Goal: Task Accomplishment & Management: Use online tool/utility

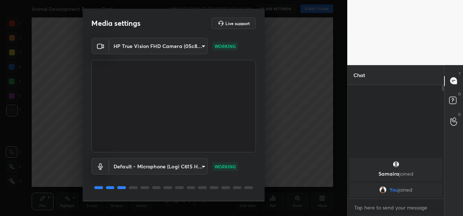
scroll to position [23, 0]
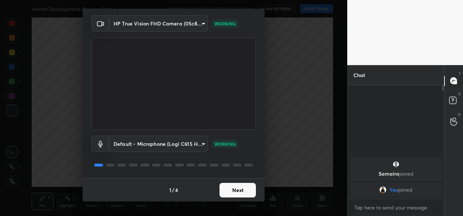
click at [240, 190] on button "Next" at bounding box center [238, 190] width 36 height 15
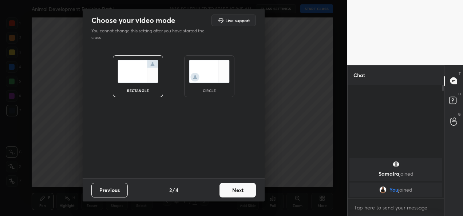
scroll to position [0, 0]
click at [240, 190] on button "Next" at bounding box center [238, 190] width 36 height 15
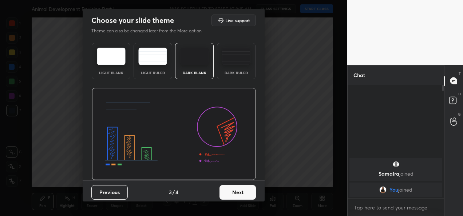
click at [240, 190] on button "Next" at bounding box center [238, 192] width 36 height 15
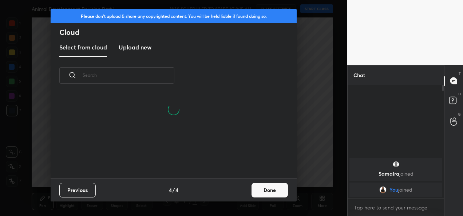
click at [264, 191] on button "Done" at bounding box center [270, 190] width 36 height 15
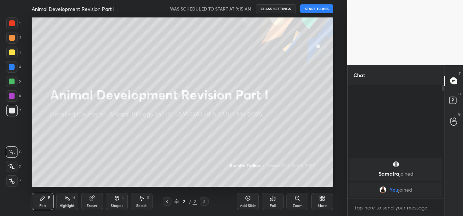
click at [309, 8] on button "START CLASS" at bounding box center [316, 8] width 33 height 9
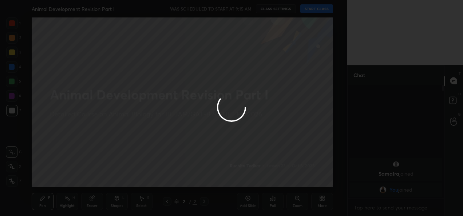
type textarea "x"
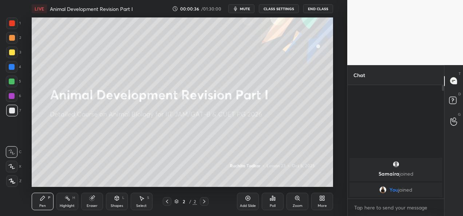
click at [283, 7] on button "CLASS SETTINGS" at bounding box center [279, 8] width 40 height 9
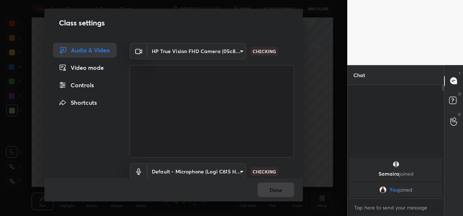
click at [232, 54] on body "1 2 3 4 5 6 7 C X Z C X Z E E Erase all H H LIVE Animal Development Revision Pa…" at bounding box center [231, 108] width 463 height 216
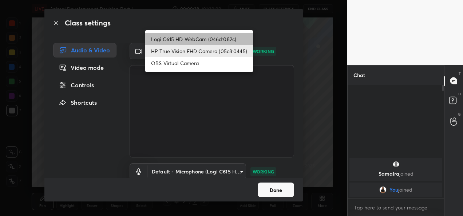
click at [215, 38] on li "Logi C615 HD WebCam (046d:082c)" at bounding box center [199, 39] width 108 height 12
type input "9a60a891c99e43c4f3b6c1c2af706b7568f7a8d24487825b1df04ecacc35332c"
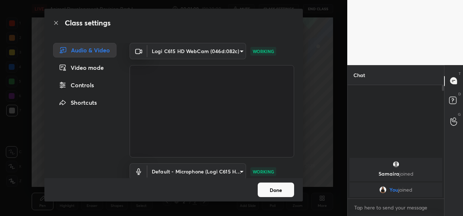
click at [272, 190] on button "Done" at bounding box center [276, 190] width 36 height 15
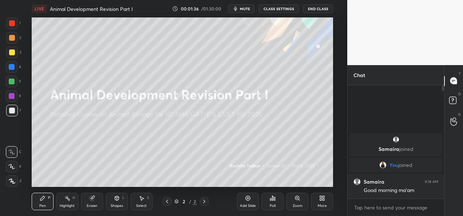
click at [15, 44] on div "2" at bounding box center [13, 39] width 15 height 15
click at [11, 184] on div at bounding box center [12, 182] width 12 height 12
click at [321, 206] on div "More" at bounding box center [322, 206] width 9 height 4
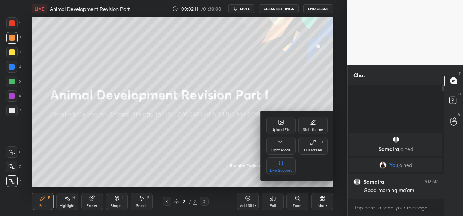
click at [285, 131] on div "Upload File" at bounding box center [281, 130] width 19 height 4
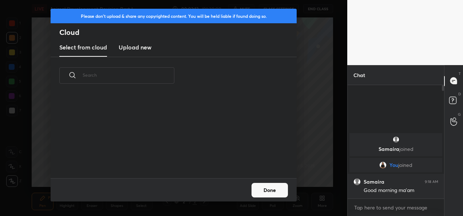
scroll to position [84, 234]
click at [134, 48] on h3 "Upload new" at bounding box center [135, 47] width 33 height 9
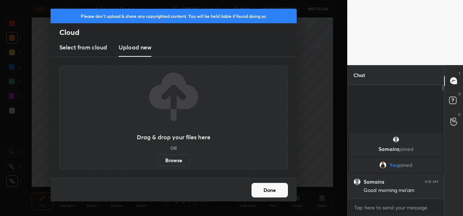
click at [175, 161] on label "Browse" at bounding box center [174, 161] width 32 height 12
click at [158, 161] on input "Browse" at bounding box center [158, 161] width 0 height 12
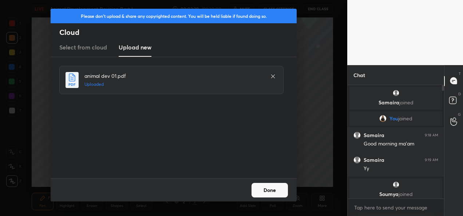
click at [267, 193] on button "Done" at bounding box center [270, 190] width 36 height 15
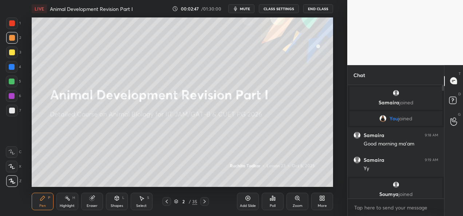
click at [243, 204] on div "Add Slide" at bounding box center [248, 206] width 16 height 4
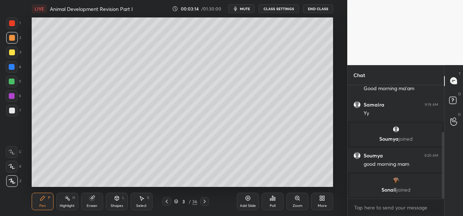
scroll to position [80, 0]
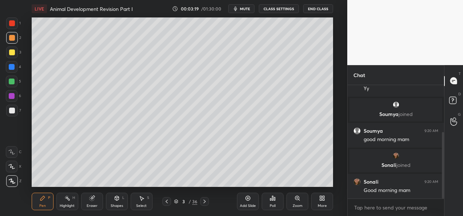
click at [12, 111] on div at bounding box center [12, 111] width 6 height 6
click at [12, 39] on div at bounding box center [12, 38] width 6 height 6
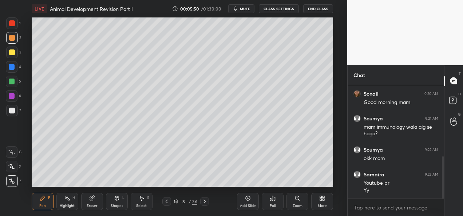
scroll to position [193, 0]
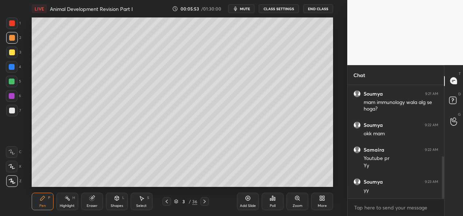
click at [12, 71] on div at bounding box center [12, 67] width 12 height 12
click at [245, 206] on div "Add Slide" at bounding box center [248, 206] width 16 height 4
click at [13, 54] on div at bounding box center [12, 53] width 6 height 6
click at [13, 68] on div at bounding box center [12, 67] width 6 height 6
click at [15, 53] on div at bounding box center [12, 53] width 6 height 6
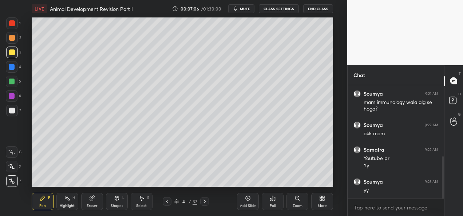
click at [112, 205] on div "Shapes" at bounding box center [117, 206] width 12 height 4
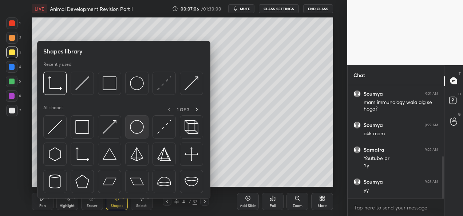
click at [141, 127] on img at bounding box center [137, 127] width 14 height 14
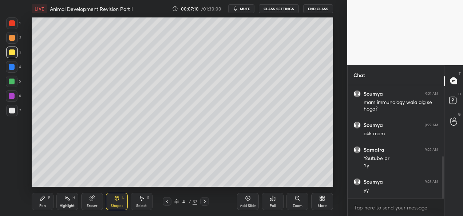
click at [37, 201] on div "Pen P" at bounding box center [43, 201] width 22 height 17
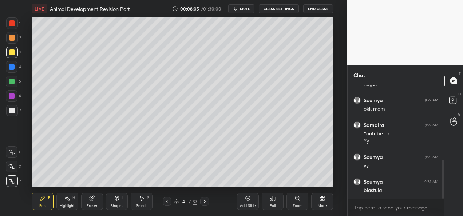
scroll to position [243, 0]
click at [12, 82] on div at bounding box center [12, 82] width 6 height 6
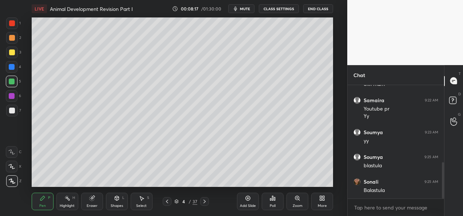
click at [15, 68] on div at bounding box center [12, 67] width 12 height 12
click at [15, 38] on div at bounding box center [12, 38] width 12 height 12
click at [10, 51] on div at bounding box center [12, 53] width 6 height 6
click at [95, 201] on div "Eraser" at bounding box center [92, 201] width 22 height 17
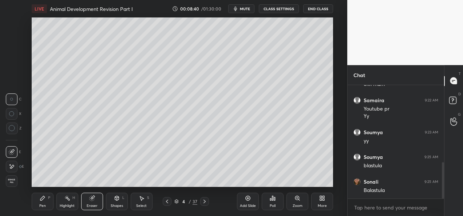
click at [47, 202] on div "Pen P" at bounding box center [43, 201] width 22 height 17
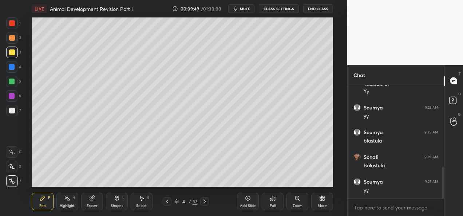
scroll to position [292, 0]
click at [115, 205] on div "Shapes" at bounding box center [117, 206] width 12 height 4
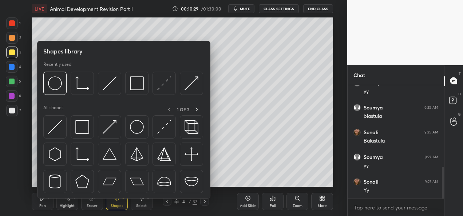
click at [85, 204] on div "Eraser" at bounding box center [92, 201] width 22 height 17
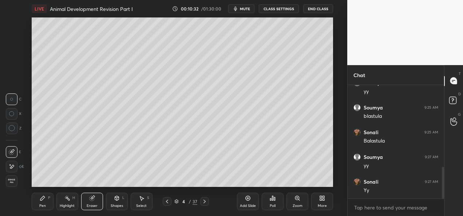
click at [44, 202] on div "Pen P" at bounding box center [43, 201] width 22 height 17
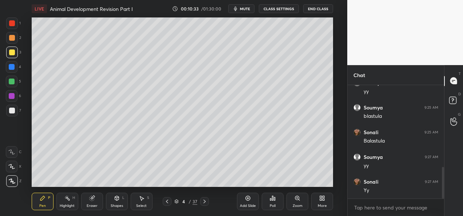
click at [11, 68] on div at bounding box center [12, 67] width 6 height 6
click at [12, 52] on div at bounding box center [12, 53] width 6 height 6
click at [12, 70] on div at bounding box center [12, 67] width 12 height 12
click at [12, 55] on div at bounding box center [12, 53] width 6 height 6
click at [31, 85] on div "Setting up your live class Poll for secs No correct answer Start poll" at bounding box center [182, 102] width 318 height 170
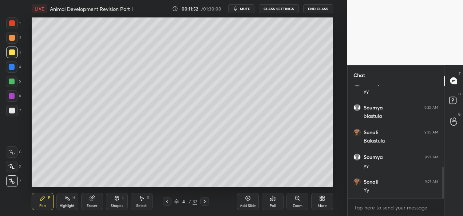
click at [29, 93] on div "Setting up your live class Poll for secs No correct answer Start poll" at bounding box center [182, 102] width 318 height 170
click at [30, 93] on div "Setting up your live class Poll for secs No correct answer Start poll" at bounding box center [182, 102] width 318 height 170
click at [11, 65] on div at bounding box center [12, 67] width 6 height 6
click at [14, 54] on div at bounding box center [12, 53] width 6 height 6
click at [249, 205] on div "Add Slide" at bounding box center [248, 206] width 16 height 4
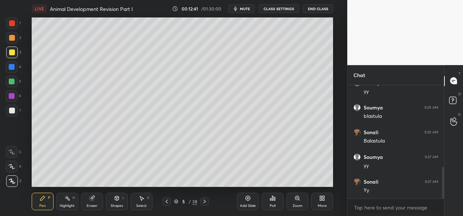
click at [11, 42] on div at bounding box center [12, 38] width 12 height 12
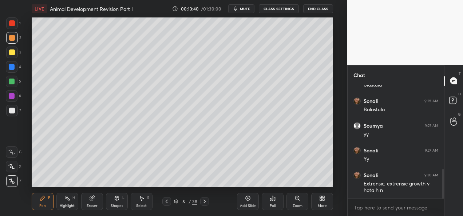
scroll to position [348, 0]
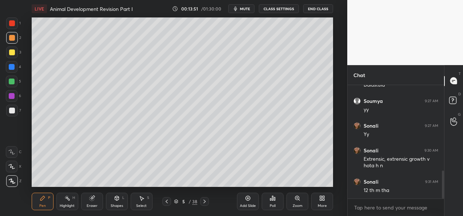
click at [19, 95] on div "6" at bounding box center [13, 96] width 15 height 12
click at [9, 82] on div at bounding box center [12, 82] width 6 height 6
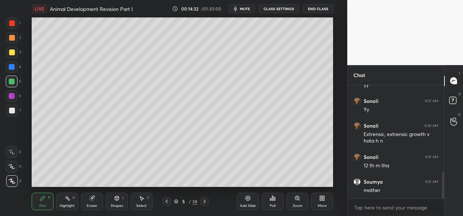
scroll to position [398, 0]
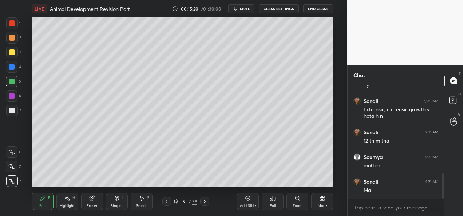
click at [11, 98] on div at bounding box center [12, 96] width 6 height 6
click at [13, 79] on div at bounding box center [12, 82] width 6 height 6
click at [13, 55] on div at bounding box center [12, 53] width 6 height 6
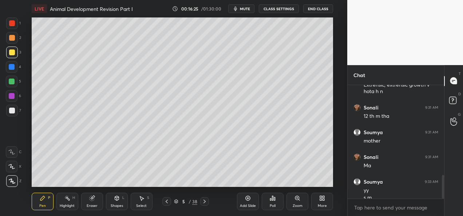
scroll to position [430, 0]
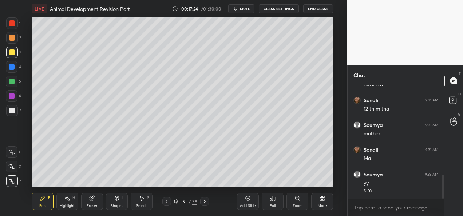
click at [334, 167] on div "Setting up your live class Poll for secs No correct answer Start poll" at bounding box center [182, 102] width 318 height 170
click at [207, 204] on icon at bounding box center [205, 202] width 6 height 6
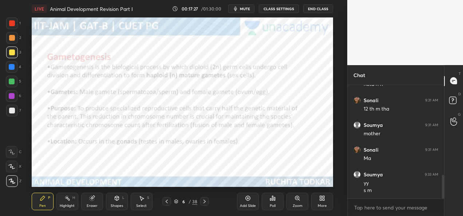
click at [165, 204] on icon at bounding box center [167, 202] width 6 height 6
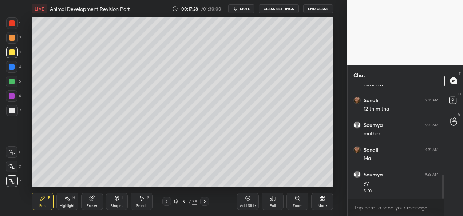
click at [242, 204] on div "Add Slide" at bounding box center [248, 206] width 16 height 4
click at [9, 85] on div at bounding box center [12, 82] width 12 height 12
click at [141, 205] on div "Select" at bounding box center [141, 206] width 11 height 4
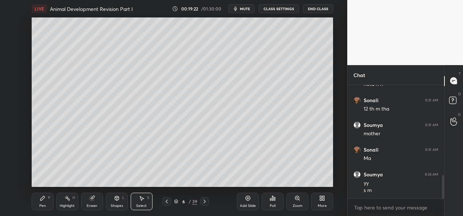
click at [96, 204] on div "Eraser" at bounding box center [92, 206] width 11 height 4
click at [109, 200] on div "Shapes L" at bounding box center [117, 201] width 22 height 17
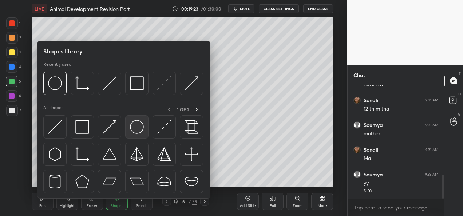
click at [139, 133] on img at bounding box center [137, 127] width 14 height 14
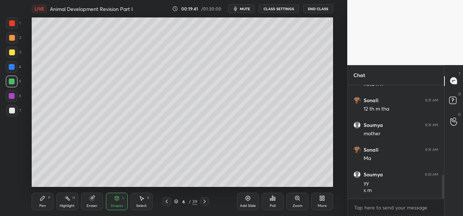
click at [48, 203] on div "Pen P" at bounding box center [43, 201] width 22 height 17
click at [90, 204] on div "Eraser" at bounding box center [92, 206] width 11 height 4
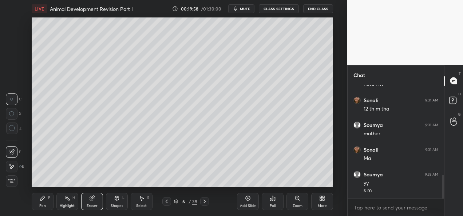
click at [43, 205] on div "Pen" at bounding box center [42, 206] width 7 height 4
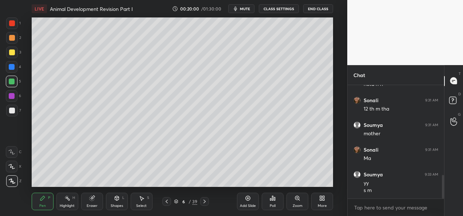
click at [11, 56] on div at bounding box center [12, 53] width 12 height 12
click at [10, 66] on div at bounding box center [12, 67] width 6 height 6
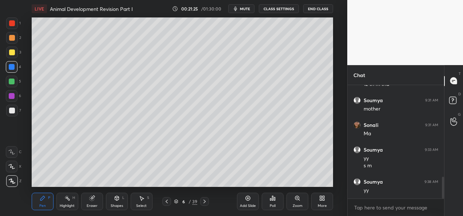
scroll to position [479, 0]
click at [242, 205] on div "Add Slide" at bounding box center [248, 206] width 16 height 4
click at [92, 205] on div "Eraser" at bounding box center [92, 206] width 11 height 4
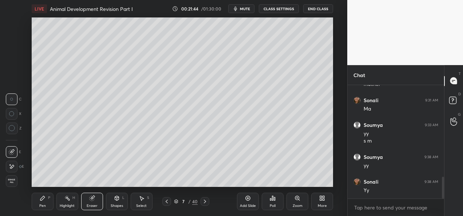
click at [115, 203] on div "Shapes L" at bounding box center [117, 201] width 22 height 17
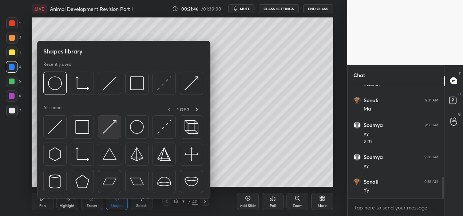
click at [109, 127] on img at bounding box center [110, 127] width 14 height 14
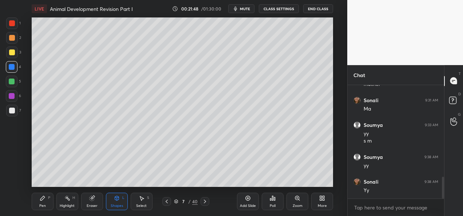
click at [12, 109] on div at bounding box center [12, 111] width 6 height 6
click at [39, 205] on div "Pen" at bounding box center [42, 206] width 7 height 4
click at [13, 54] on div at bounding box center [12, 53] width 6 height 6
click at [10, 25] on div at bounding box center [12, 23] width 6 height 6
click at [15, 55] on div at bounding box center [12, 53] width 12 height 12
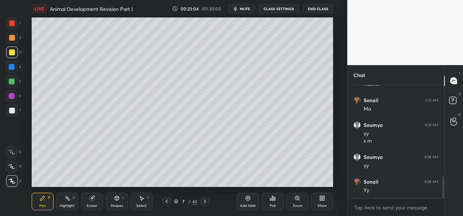
click at [12, 81] on div at bounding box center [12, 82] width 6 height 6
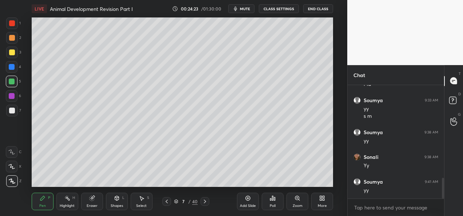
click at [168, 202] on icon at bounding box center [167, 202] width 6 height 6
click at [167, 203] on icon at bounding box center [167, 202] width 2 height 4
click at [168, 202] on icon at bounding box center [167, 202] width 6 height 6
click at [205, 204] on icon at bounding box center [205, 202] width 6 height 6
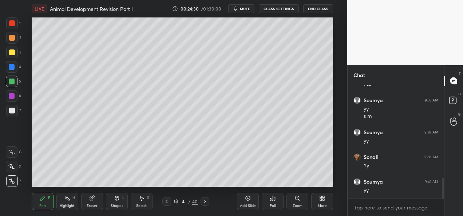
click at [9, 23] on div at bounding box center [12, 23] width 6 height 6
click at [30, 27] on div "Setting up your live class Poll for secs No correct answer Start poll" at bounding box center [182, 102] width 318 height 170
click at [204, 203] on icon at bounding box center [205, 202] width 6 height 6
click at [205, 204] on icon at bounding box center [205, 202] width 6 height 6
click at [208, 205] on div at bounding box center [205, 201] width 9 height 9
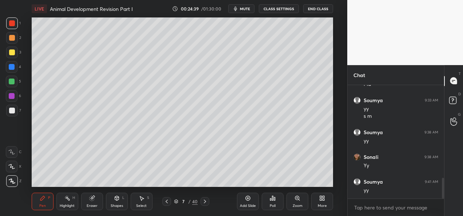
click at [209, 205] on div at bounding box center [205, 201] width 9 height 9
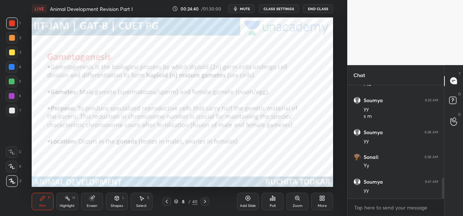
click at [166, 201] on icon at bounding box center [167, 202] width 6 height 6
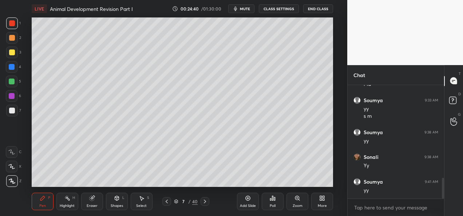
click at [243, 207] on div "Add Slide" at bounding box center [248, 206] width 16 height 4
click at [8, 76] on div at bounding box center [12, 82] width 12 height 12
click at [12, 82] on div at bounding box center [12, 82] width 6 height 6
click at [10, 36] on div at bounding box center [12, 38] width 6 height 6
click at [9, 85] on div at bounding box center [12, 82] width 12 height 12
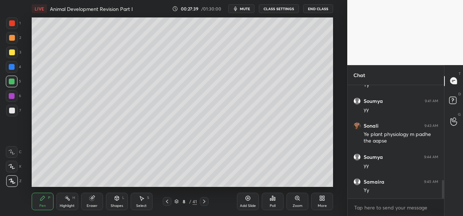
scroll to position [610, 0]
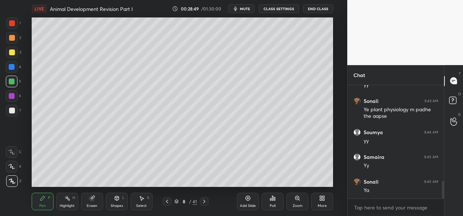
click at [248, 204] on div "Add Slide" at bounding box center [248, 206] width 16 height 4
click at [13, 51] on div at bounding box center [12, 53] width 6 height 6
click at [333, 133] on div "Setting up your live class Poll for secs No correct answer Start poll" at bounding box center [182, 102] width 318 height 170
click at [334, 132] on div "Setting up your live class Poll for secs No correct answer Start poll" at bounding box center [182, 102] width 318 height 170
click at [247, 205] on div "Add Slide" at bounding box center [248, 206] width 16 height 4
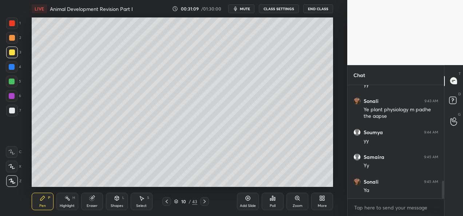
click at [15, 39] on div at bounding box center [12, 38] width 12 height 12
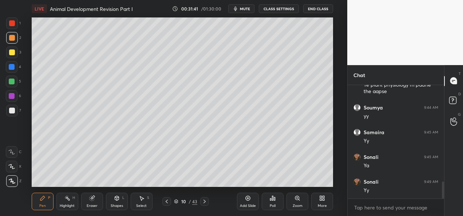
click at [17, 82] on div at bounding box center [12, 82] width 12 height 12
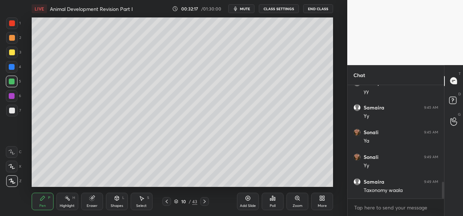
click at [15, 68] on div at bounding box center [12, 67] width 12 height 12
click at [14, 95] on div at bounding box center [12, 96] width 6 height 6
click at [11, 67] on div at bounding box center [12, 67] width 6 height 6
click at [12, 56] on div at bounding box center [12, 53] width 12 height 12
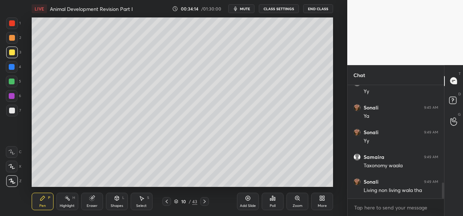
click at [338, 144] on div "Setting up your live class Poll for secs No correct answer Start poll" at bounding box center [182, 102] width 318 height 170
click at [247, 203] on div "Add Slide" at bounding box center [248, 201] width 22 height 17
click at [11, 68] on div at bounding box center [12, 67] width 6 height 6
click at [13, 53] on div at bounding box center [12, 53] width 6 height 6
click at [12, 82] on div at bounding box center [12, 82] width 6 height 6
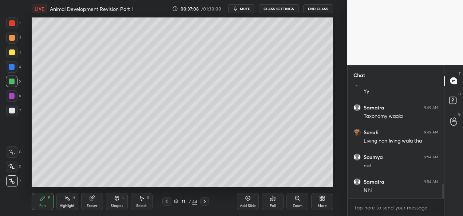
scroll to position [758, 0]
click at [14, 100] on div at bounding box center [12, 96] width 12 height 12
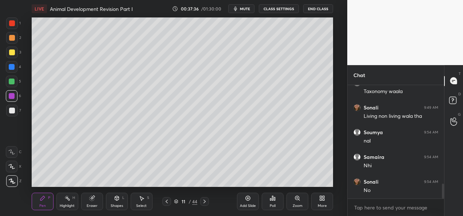
click at [247, 205] on div "Add Slide" at bounding box center [248, 206] width 16 height 4
click at [15, 73] on div "4" at bounding box center [13, 68] width 15 height 15
click at [15, 53] on div at bounding box center [12, 53] width 12 height 12
click at [11, 63] on div at bounding box center [12, 67] width 12 height 12
click at [16, 56] on div at bounding box center [12, 53] width 12 height 12
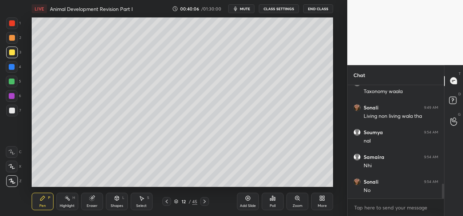
click at [246, 181] on div "Add Slide Poll Zoom More" at bounding box center [285, 201] width 96 height 41
click at [243, 206] on div "Add Slide" at bounding box center [248, 206] width 16 height 4
click at [168, 202] on icon at bounding box center [167, 202] width 6 height 6
click at [164, 203] on div at bounding box center [166, 201] width 9 height 9
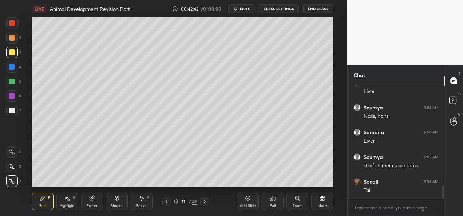
click at [166, 204] on icon at bounding box center [167, 202] width 6 height 6
click at [167, 204] on icon at bounding box center [167, 202] width 6 height 6
click at [167, 203] on icon at bounding box center [167, 202] width 6 height 6
click at [168, 203] on icon at bounding box center [167, 202] width 6 height 6
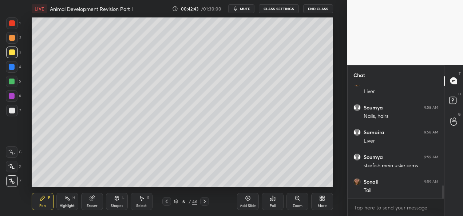
click at [168, 203] on icon at bounding box center [167, 202] width 6 height 6
click at [168, 204] on icon at bounding box center [167, 202] width 6 height 6
click at [205, 201] on icon at bounding box center [205, 202] width 2 height 4
click at [205, 201] on icon at bounding box center [205, 202] width 6 height 6
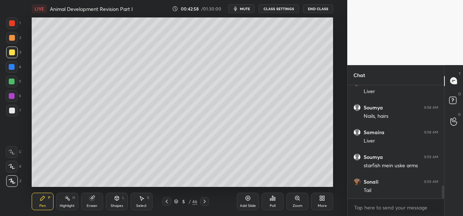
click at [204, 202] on icon at bounding box center [205, 202] width 6 height 6
click at [205, 203] on icon at bounding box center [205, 202] width 6 height 6
click at [206, 203] on icon at bounding box center [205, 202] width 6 height 6
click at [209, 203] on div "8 / 46" at bounding box center [185, 201] width 103 height 9
click at [208, 203] on div at bounding box center [204, 201] width 9 height 9
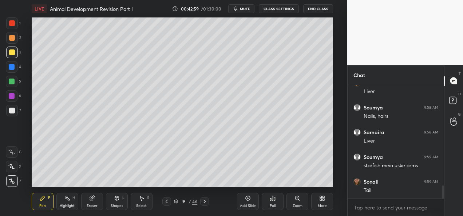
click at [208, 203] on div at bounding box center [204, 201] width 9 height 9
click at [208, 202] on div at bounding box center [204, 201] width 9 height 9
click at [207, 202] on icon at bounding box center [205, 202] width 6 height 6
click at [248, 204] on div "Add Slide" at bounding box center [248, 206] width 16 height 4
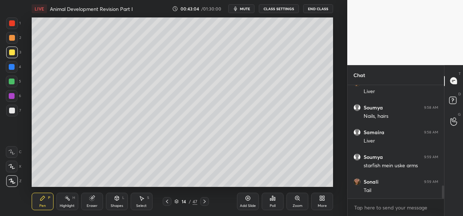
click at [13, 113] on div at bounding box center [12, 111] width 6 height 6
click at [12, 83] on div at bounding box center [12, 82] width 6 height 6
click at [334, 63] on div "Setting up your live class Poll for secs No correct answer Start poll" at bounding box center [182, 102] width 318 height 170
click at [335, 63] on div "Setting up your live class Poll for secs No correct answer Start poll" at bounding box center [182, 102] width 318 height 170
click at [10, 98] on div at bounding box center [12, 96] width 6 height 6
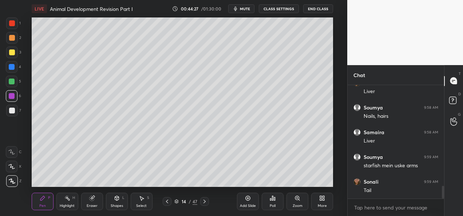
scroll to position [907, 0]
click at [245, 205] on div "Add Slide" at bounding box center [248, 206] width 16 height 4
click at [13, 49] on div at bounding box center [12, 53] width 12 height 12
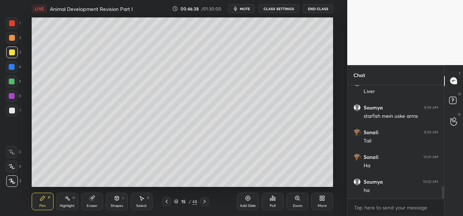
click at [14, 80] on div at bounding box center [12, 82] width 6 height 6
click at [97, 203] on div "Eraser" at bounding box center [92, 201] width 22 height 17
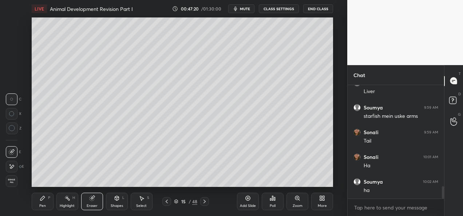
click at [12, 164] on icon at bounding box center [12, 167] width 6 height 6
click at [41, 206] on div "Pen" at bounding box center [42, 206] width 7 height 4
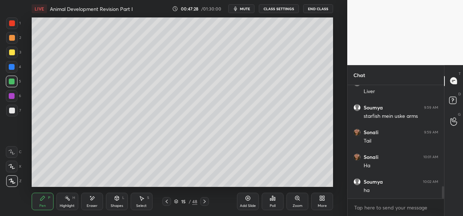
click at [11, 97] on div at bounding box center [12, 96] width 6 height 6
click at [13, 84] on div at bounding box center [12, 82] width 6 height 6
click at [243, 205] on div "Add Slide" at bounding box center [248, 206] width 16 height 4
click at [10, 37] on div at bounding box center [12, 38] width 6 height 6
click at [13, 25] on div at bounding box center [12, 23] width 6 height 6
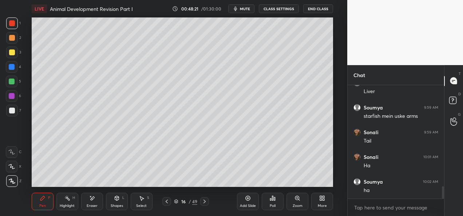
click at [12, 68] on div at bounding box center [12, 67] width 6 height 6
click at [13, 83] on div at bounding box center [12, 82] width 6 height 6
click at [9, 54] on div at bounding box center [12, 53] width 6 height 6
click at [245, 205] on div "Add Slide" at bounding box center [248, 206] width 16 height 4
click at [12, 70] on div at bounding box center [12, 67] width 12 height 12
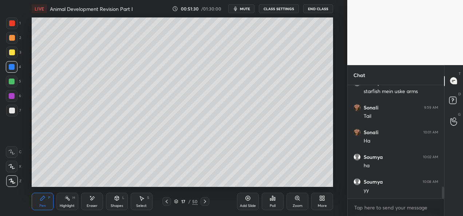
scroll to position [964, 0]
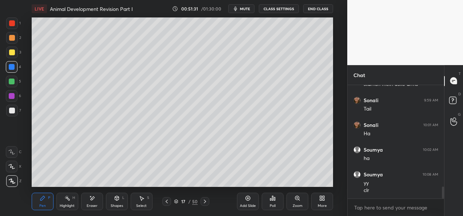
click at [94, 210] on div "Eraser" at bounding box center [92, 201] width 22 height 17
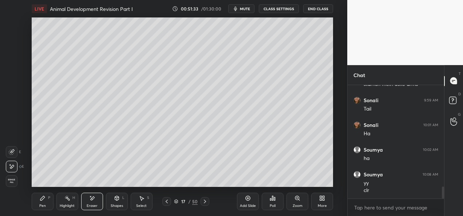
click at [11, 186] on div "Erase all" at bounding box center [12, 182] width 12 height 12
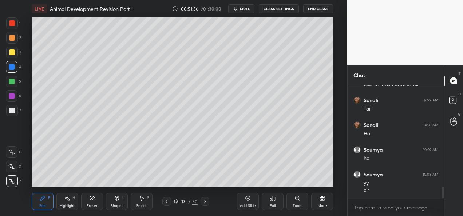
scroll to position [989, 0]
click at [11, 55] on div at bounding box center [12, 53] width 12 height 12
click at [12, 69] on div at bounding box center [12, 67] width 6 height 6
click at [14, 40] on div at bounding box center [12, 38] width 6 height 6
click at [14, 84] on div at bounding box center [12, 82] width 6 height 6
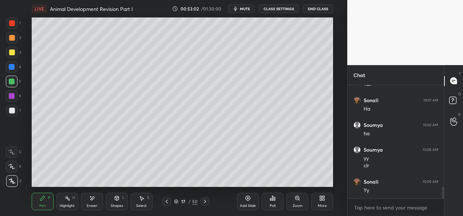
click at [13, 40] on div at bounding box center [12, 38] width 6 height 6
click at [241, 206] on div "Add Slide" at bounding box center [248, 206] width 16 height 4
click at [11, 82] on div at bounding box center [12, 82] width 6 height 6
click at [13, 68] on div at bounding box center [12, 67] width 6 height 6
click at [12, 55] on div at bounding box center [12, 53] width 6 height 6
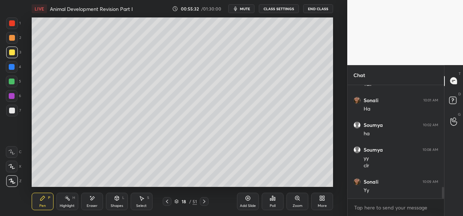
click at [17, 68] on div "4" at bounding box center [13, 67] width 15 height 12
click at [11, 55] on div at bounding box center [12, 53] width 12 height 12
click at [168, 203] on icon at bounding box center [167, 202] width 6 height 6
click at [207, 202] on icon at bounding box center [204, 202] width 6 height 6
click at [250, 203] on div "Add Slide" at bounding box center [248, 201] width 22 height 17
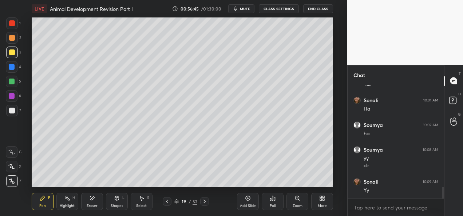
click at [11, 85] on div at bounding box center [12, 82] width 12 height 12
click at [11, 66] on div at bounding box center [12, 67] width 6 height 6
click at [11, 56] on div at bounding box center [12, 53] width 12 height 12
click at [241, 182] on div "Add Slide Poll Zoom More" at bounding box center [285, 201] width 96 height 41
click at [248, 206] on div "Add Slide" at bounding box center [248, 206] width 16 height 4
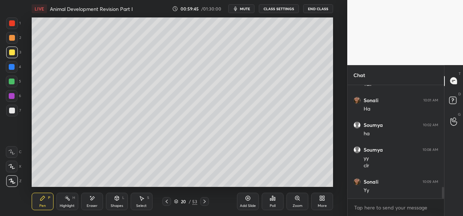
click at [12, 68] on div at bounding box center [12, 67] width 6 height 6
click at [12, 82] on div at bounding box center [12, 82] width 6 height 6
click at [12, 57] on div at bounding box center [12, 53] width 12 height 12
click at [12, 84] on div at bounding box center [12, 82] width 6 height 6
click at [166, 204] on icon at bounding box center [167, 202] width 6 height 6
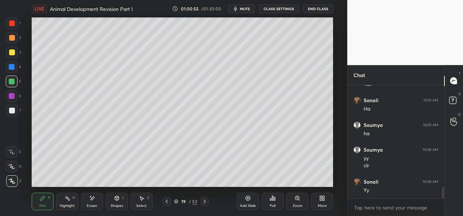
click at [206, 201] on icon at bounding box center [205, 202] width 6 height 6
click at [9, 51] on div at bounding box center [12, 53] width 6 height 6
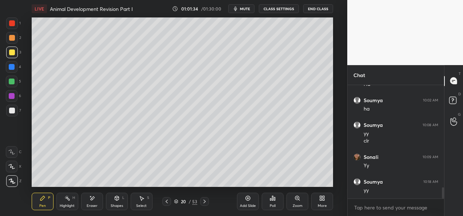
click at [247, 200] on icon at bounding box center [248, 198] width 5 height 5
click at [13, 99] on div at bounding box center [12, 96] width 12 height 12
click at [17, 50] on div at bounding box center [12, 53] width 12 height 12
click at [13, 68] on div at bounding box center [12, 67] width 6 height 6
click at [12, 84] on div at bounding box center [12, 82] width 6 height 6
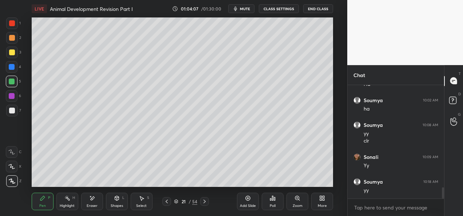
scroll to position [1038, 0]
click at [244, 204] on div "Add Slide" at bounding box center [248, 206] width 16 height 4
click at [9, 71] on div at bounding box center [12, 67] width 12 height 12
click at [13, 82] on div at bounding box center [12, 82] width 6 height 6
click at [11, 72] on div at bounding box center [12, 67] width 12 height 12
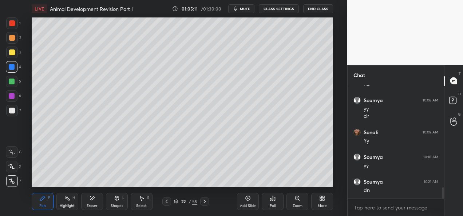
click at [15, 56] on div at bounding box center [12, 53] width 12 height 12
click at [246, 203] on div "Add Slide" at bounding box center [248, 201] width 22 height 17
click at [12, 85] on div at bounding box center [12, 82] width 12 height 12
click at [12, 56] on div at bounding box center [12, 53] width 12 height 12
click at [12, 111] on div at bounding box center [12, 111] width 6 height 6
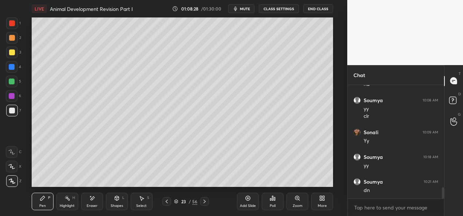
scroll to position [1063, 0]
click at [11, 23] on div at bounding box center [12, 23] width 6 height 6
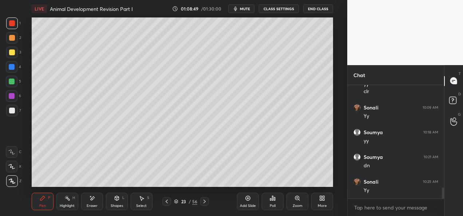
click at [10, 53] on div at bounding box center [12, 53] width 6 height 6
click at [12, 28] on div at bounding box center [12, 23] width 12 height 12
click at [248, 204] on div "Add Slide" at bounding box center [248, 206] width 16 height 4
click at [9, 39] on div at bounding box center [12, 38] width 6 height 6
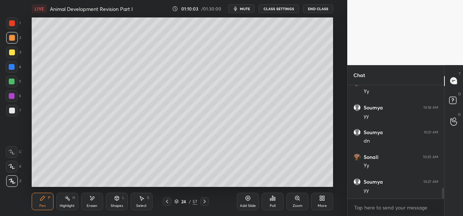
click at [10, 68] on div at bounding box center [12, 67] width 6 height 6
click at [12, 54] on div at bounding box center [12, 53] width 6 height 6
click at [10, 68] on div at bounding box center [12, 67] width 6 height 6
click at [12, 84] on div at bounding box center [12, 82] width 6 height 6
click at [8, 69] on div at bounding box center [12, 67] width 12 height 12
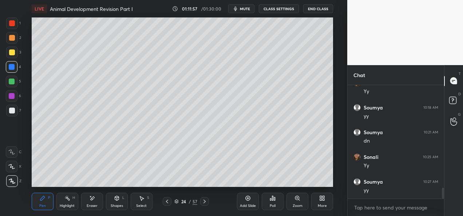
click at [13, 50] on div at bounding box center [12, 53] width 6 height 6
click at [248, 209] on div "Add Slide" at bounding box center [248, 201] width 22 height 17
click at [11, 54] on div at bounding box center [12, 53] width 6 height 6
click at [11, 70] on div at bounding box center [12, 67] width 12 height 12
click at [11, 82] on div at bounding box center [12, 82] width 6 height 6
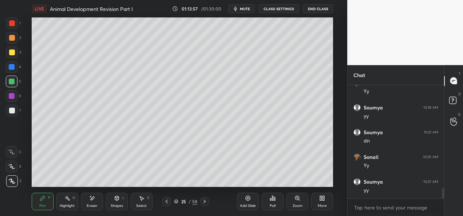
click at [11, 113] on div at bounding box center [12, 111] width 6 height 6
click at [167, 203] on icon at bounding box center [167, 202] width 6 height 6
click at [167, 203] on icon at bounding box center [167, 202] width 2 height 4
click at [167, 203] on icon at bounding box center [167, 202] width 6 height 6
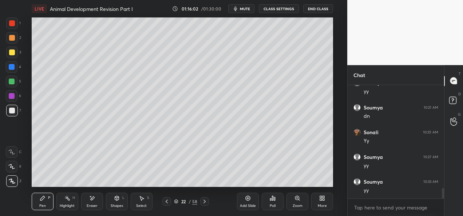
click at [203, 203] on icon at bounding box center [205, 202] width 6 height 6
click at [204, 203] on icon at bounding box center [205, 202] width 6 height 6
click at [205, 202] on icon at bounding box center [205, 202] width 6 height 6
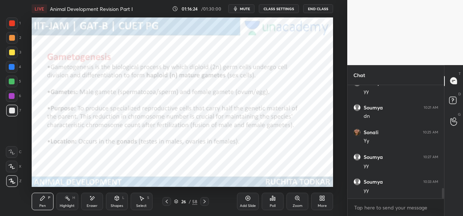
click at [176, 202] on icon at bounding box center [176, 202] width 4 height 4
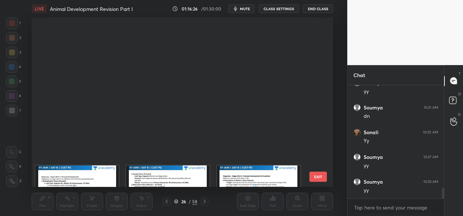
scroll to position [852, 0]
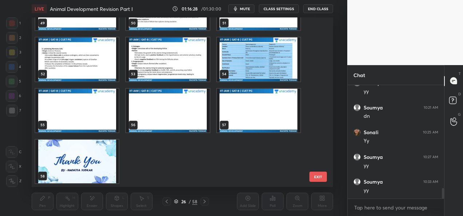
click at [76, 156] on img "grid" at bounding box center [76, 162] width 83 height 44
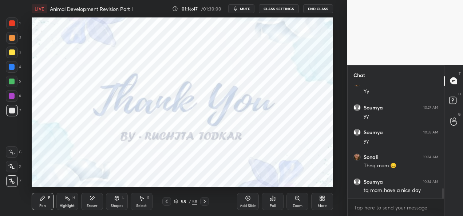
scroll to position [1187, 0]
click at [287, 7] on button "CLASS SETTINGS" at bounding box center [279, 8] width 40 height 9
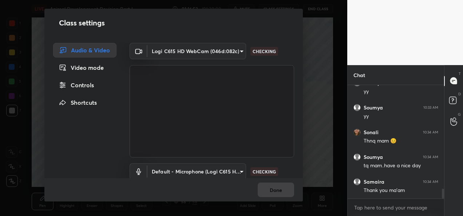
click at [227, 48] on body "1 2 3 4 5 6 7 C X Z E E Erase all H H LIVE Animal Development Revision Part I 0…" at bounding box center [231, 108] width 463 height 216
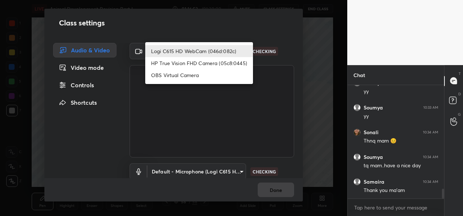
click at [195, 64] on li "HP True Vision FHD Camera (05c8:0445)" at bounding box center [199, 63] width 108 height 12
type input "bcf53276a89e7daf4ffafe53acaefef8a573b71029af250087ced6fea5ab325b"
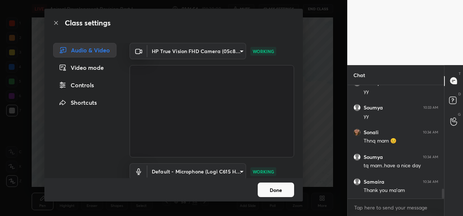
click at [270, 196] on button "Done" at bounding box center [276, 190] width 36 height 15
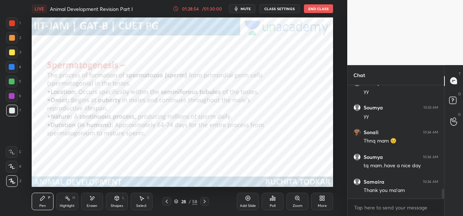
click at [177, 201] on icon at bounding box center [176, 202] width 4 height 4
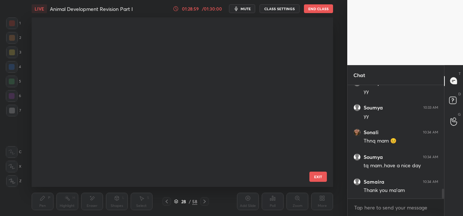
scroll to position [0, 0]
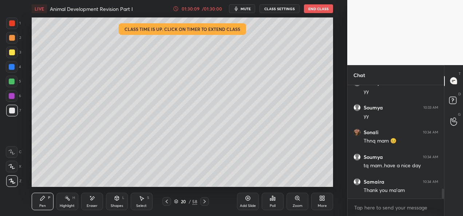
click at [307, 9] on button "End Class" at bounding box center [318, 8] width 29 height 9
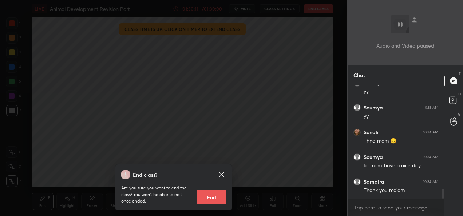
click at [205, 199] on button "End" at bounding box center [211, 197] width 29 height 15
type textarea "x"
